Goal: Find specific page/section: Find specific page/section

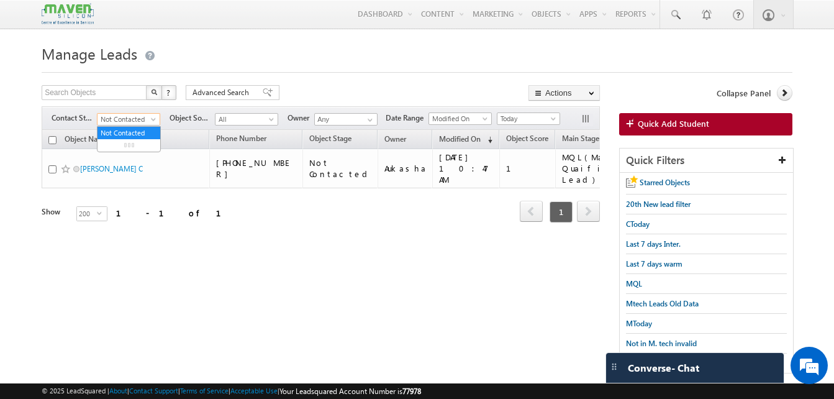
click at [114, 121] on span "Not Contacted" at bounding box center [127, 119] width 59 height 11
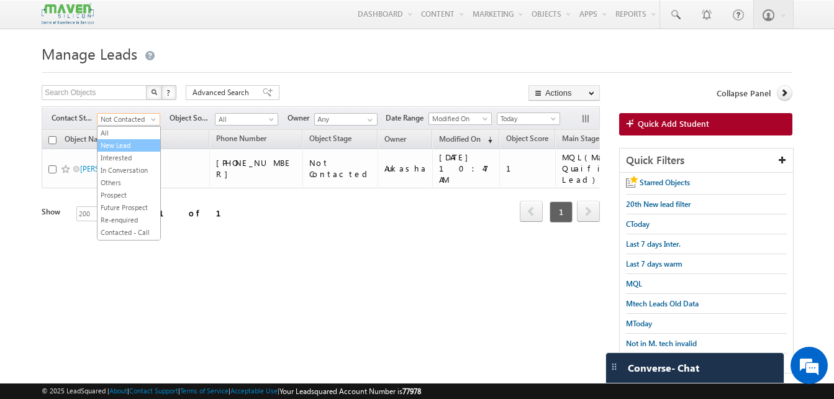
click at [120, 148] on link "New Lead" at bounding box center [129, 145] width 63 height 11
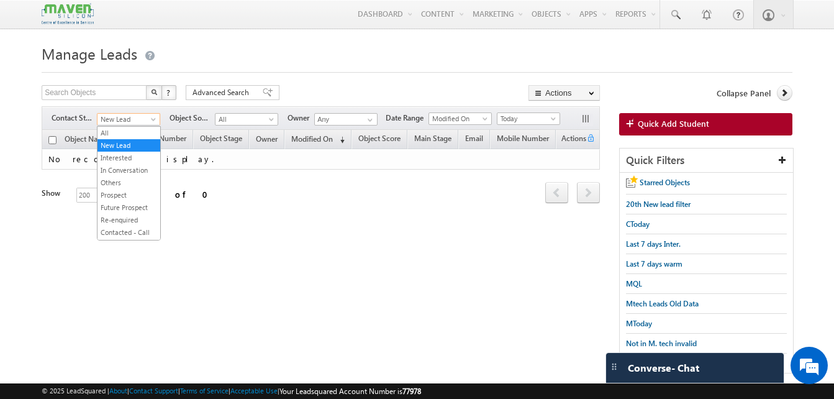
click at [156, 125] on span at bounding box center [155, 122] width 10 height 10
click at [131, 134] on link "All" at bounding box center [129, 132] width 63 height 11
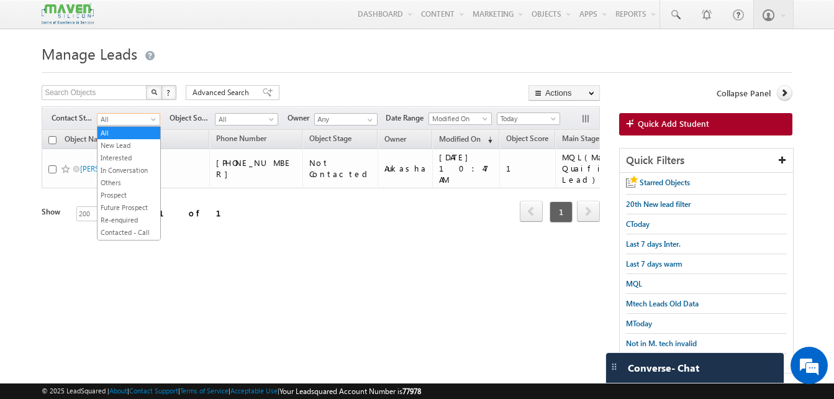
click at [149, 124] on span "All" at bounding box center [127, 119] width 59 height 11
click at [137, 141] on link "New Lead" at bounding box center [129, 145] width 63 height 11
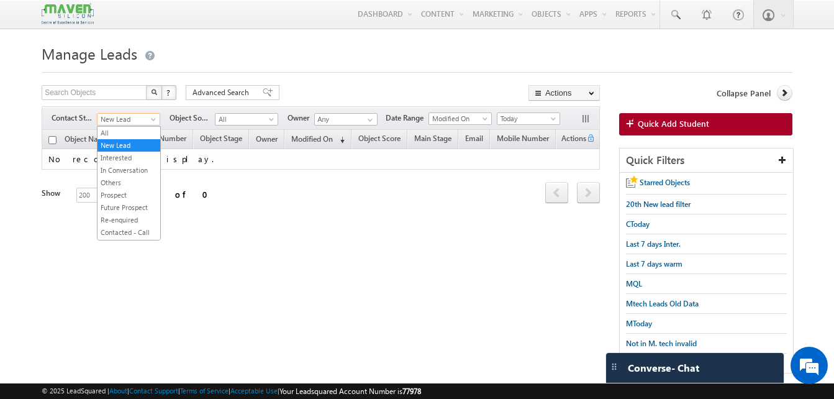
click at [111, 119] on span "New Lead" at bounding box center [127, 119] width 59 height 11
click at [109, 127] on link "All" at bounding box center [129, 132] width 63 height 11
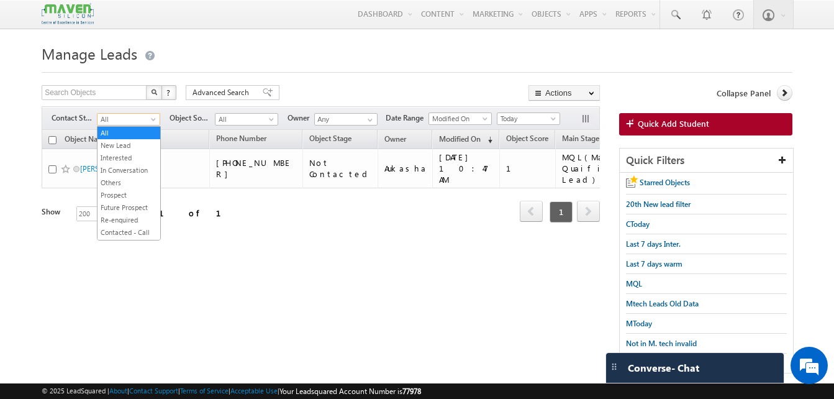
click at [129, 116] on span "All" at bounding box center [127, 119] width 59 height 11
click at [127, 143] on link "New Lead" at bounding box center [129, 145] width 63 height 11
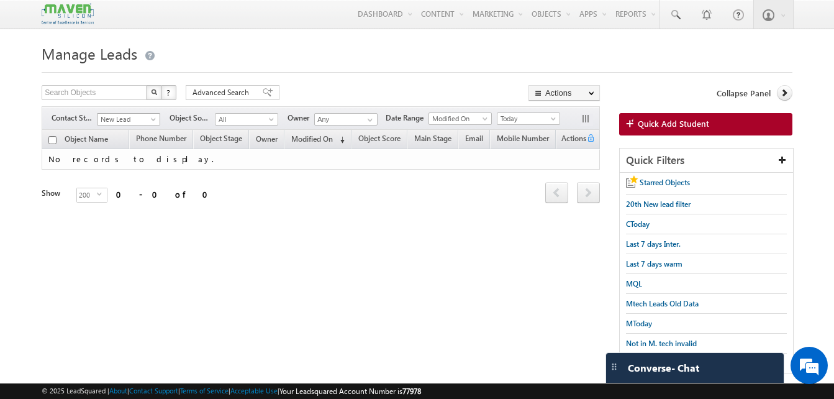
click at [142, 116] on span "New Lead" at bounding box center [127, 119] width 59 height 11
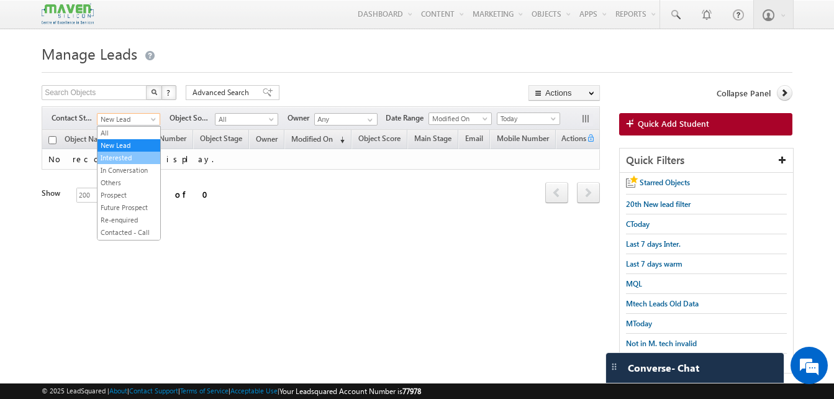
click at [128, 162] on link "Interested" at bounding box center [129, 157] width 63 height 11
click at [158, 123] on span at bounding box center [155, 122] width 10 height 10
click at [137, 194] on link "Prospect" at bounding box center [129, 194] width 63 height 11
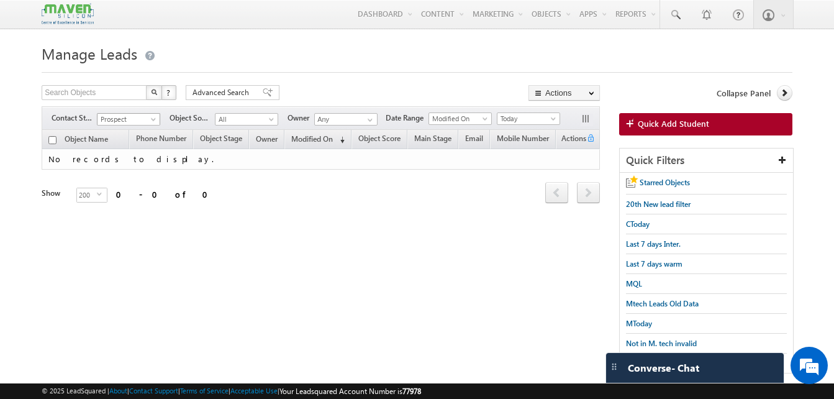
click at [153, 117] on span at bounding box center [155, 122] width 10 height 10
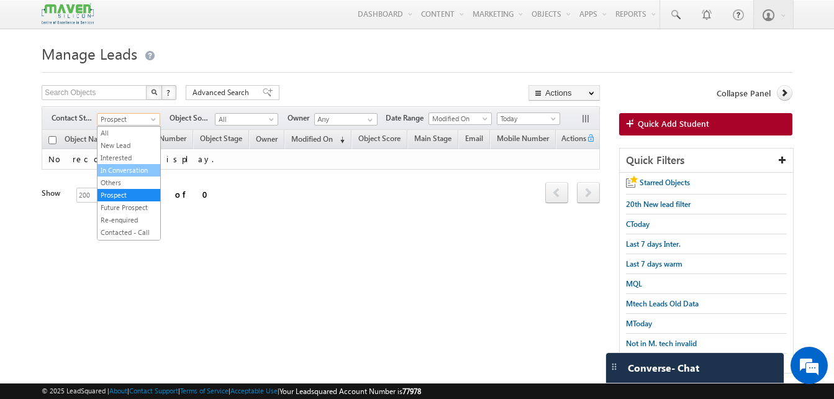
click at [119, 170] on link "In Conversation" at bounding box center [129, 170] width 63 height 11
click at [137, 116] on span "In Conversation" at bounding box center [127, 119] width 59 height 11
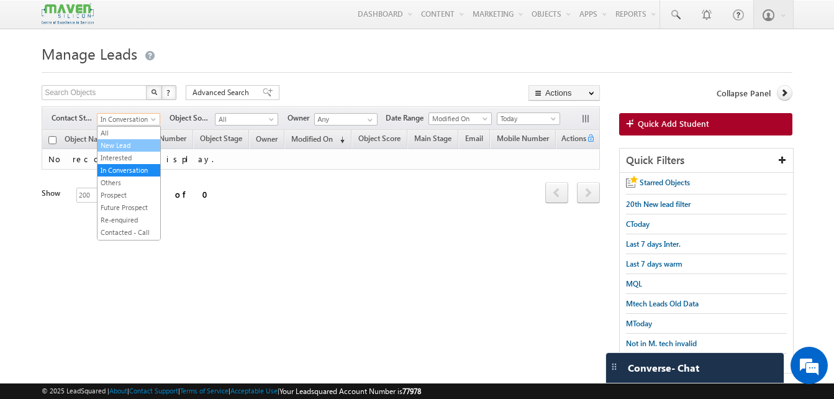
click at [132, 146] on link "New Lead" at bounding box center [129, 145] width 63 height 11
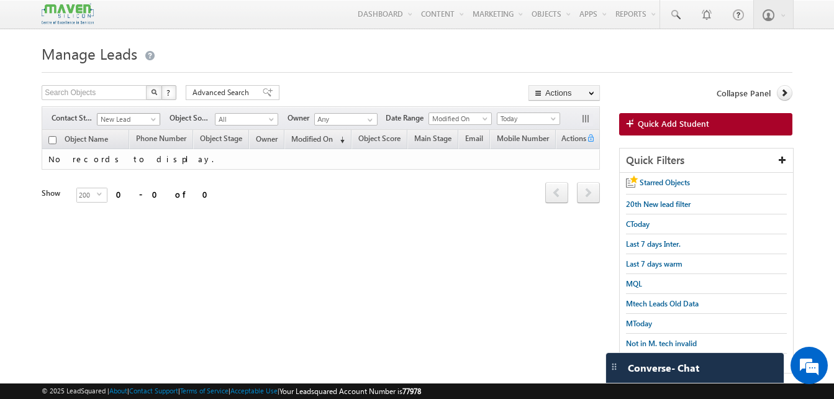
click at [142, 120] on span "New Lead" at bounding box center [127, 119] width 59 height 11
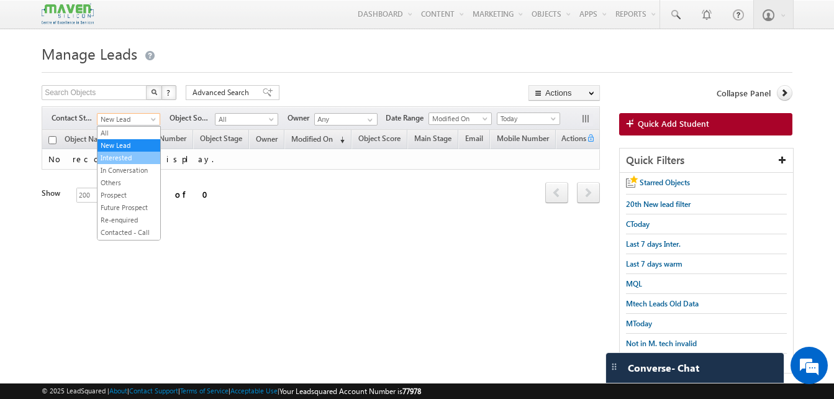
click at [123, 156] on link "Interested" at bounding box center [129, 157] width 63 height 11
click at [142, 121] on span "Interested" at bounding box center [127, 119] width 59 height 11
click at [133, 182] on link "Others" at bounding box center [129, 182] width 63 height 11
click at [150, 120] on span at bounding box center [155, 122] width 10 height 10
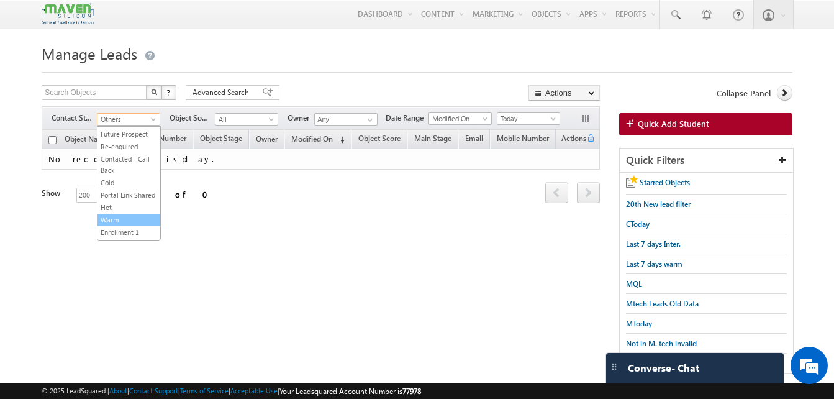
click at [110, 225] on link "Warm" at bounding box center [129, 219] width 63 height 11
